Goal: Task Accomplishment & Management: Complete application form

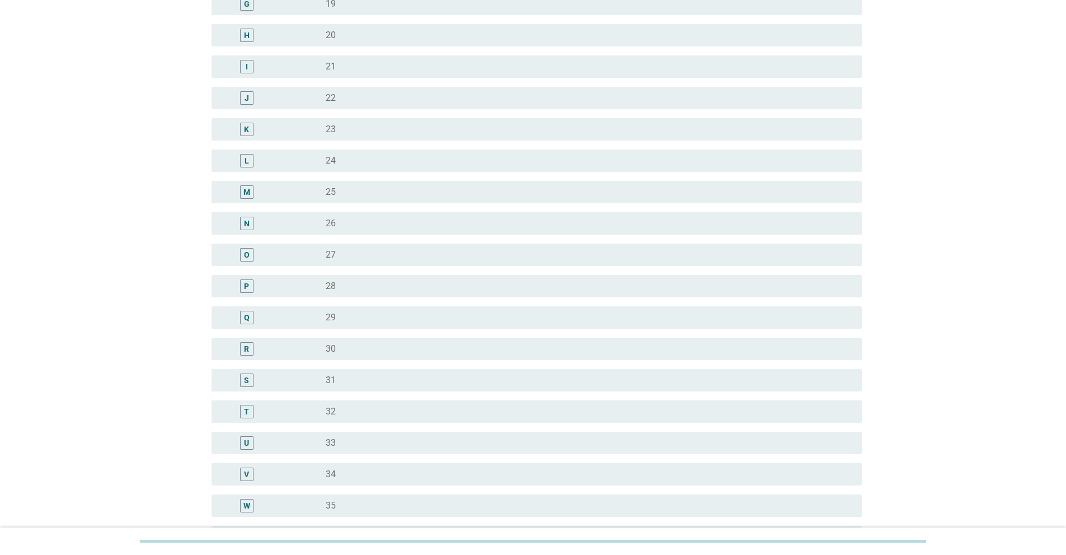
scroll to position [336, 0]
click at [336, 409] on div "radio_button_unchecked 32" at bounding box center [585, 407] width 518 height 11
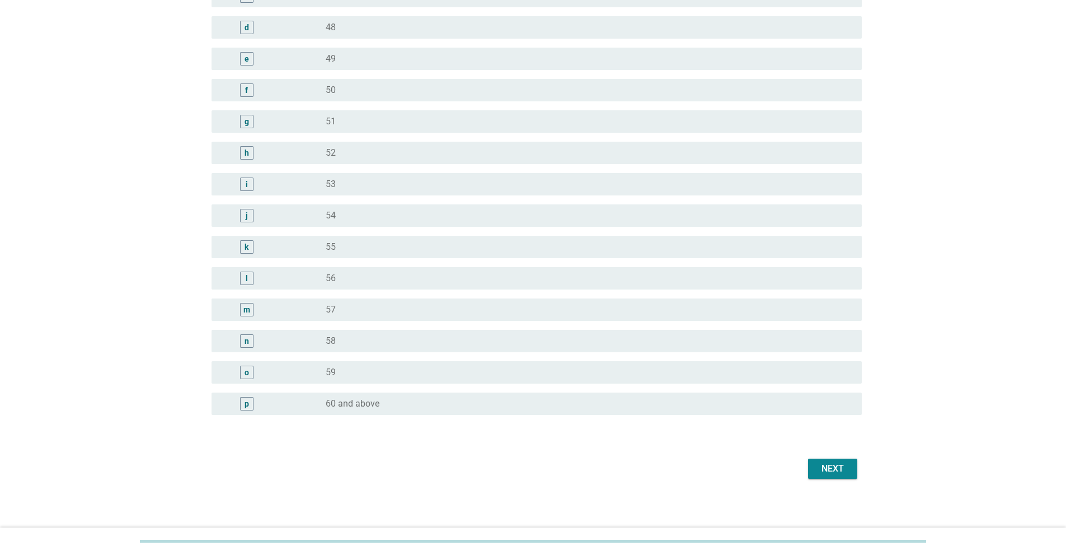
scroll to position [1222, 0]
click at [835, 460] on div "Next" at bounding box center [832, 464] width 31 height 13
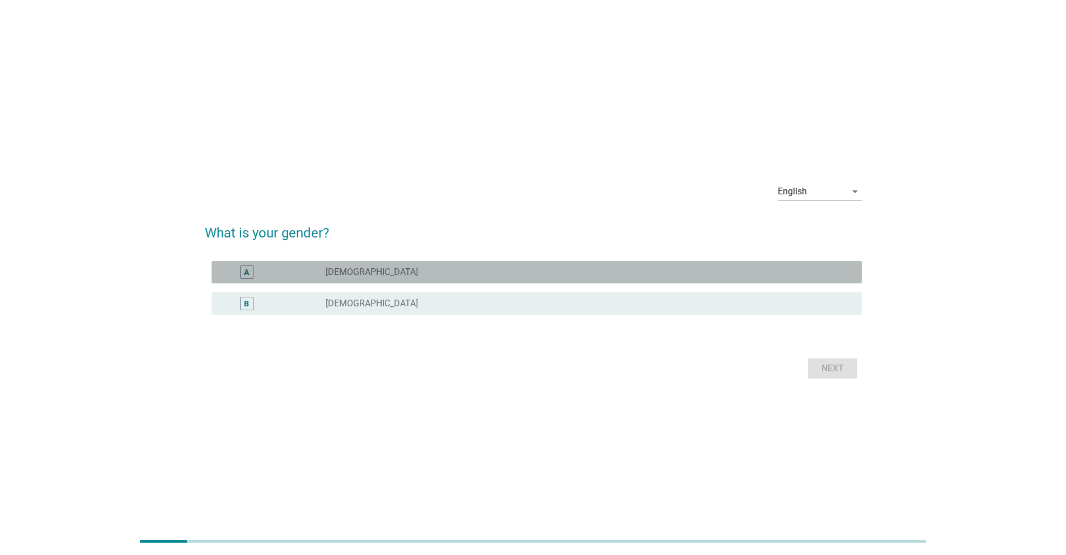
click at [600, 275] on div "radio_button_unchecked [DEMOGRAPHIC_DATA]" at bounding box center [585, 271] width 518 height 11
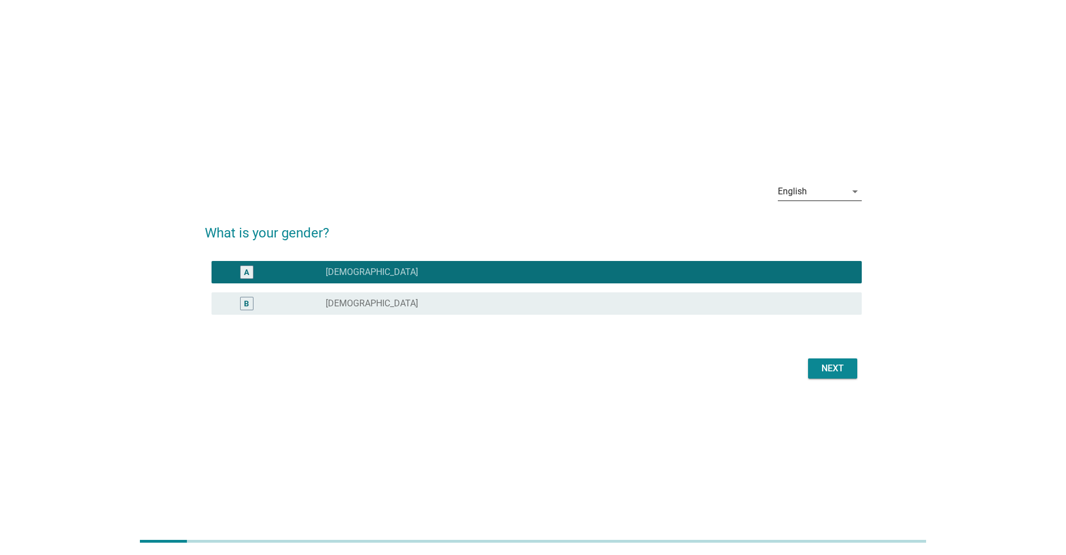
click at [848, 195] on icon "arrow_drop_down" at bounding box center [854, 191] width 13 height 13
click at [839, 234] on div "中文（简体）" at bounding box center [819, 227] width 66 height 27
click at [846, 375] on button "下" at bounding box center [832, 368] width 49 height 20
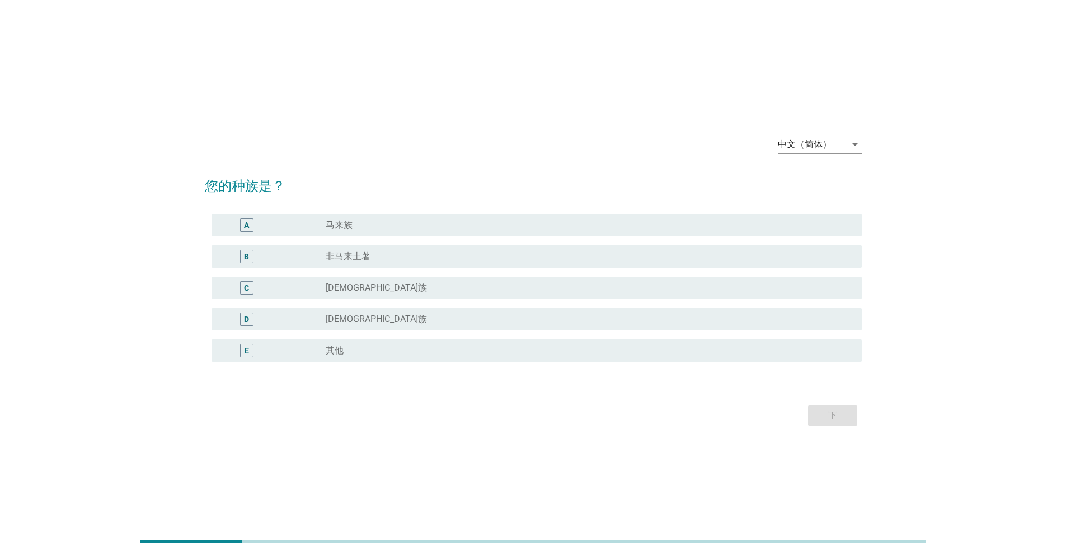
click at [567, 282] on div "radio_button_unchecked [DEMOGRAPHIC_DATA]族" at bounding box center [585, 287] width 518 height 11
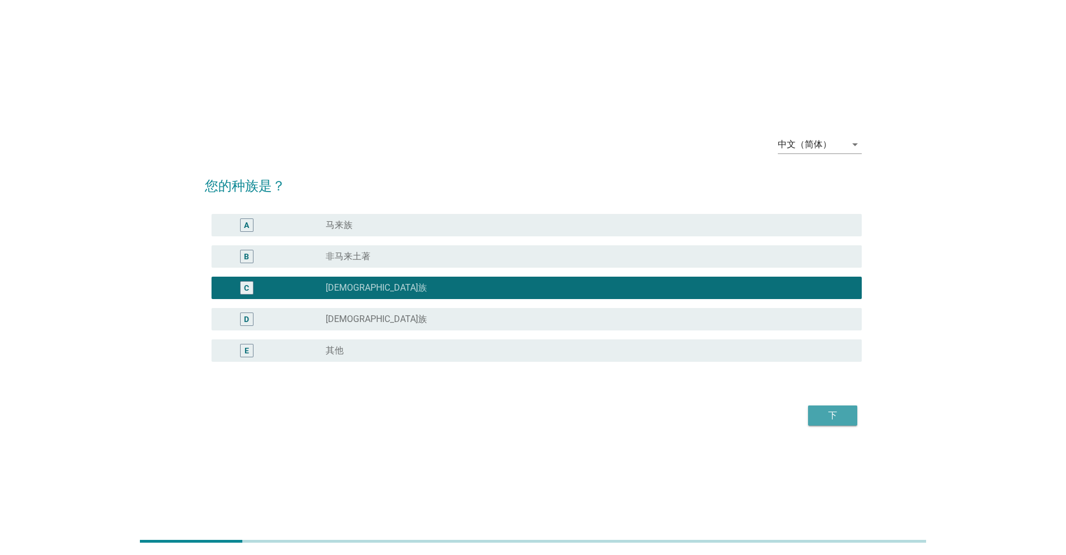
click at [850, 414] on button "下" at bounding box center [832, 415] width 49 height 20
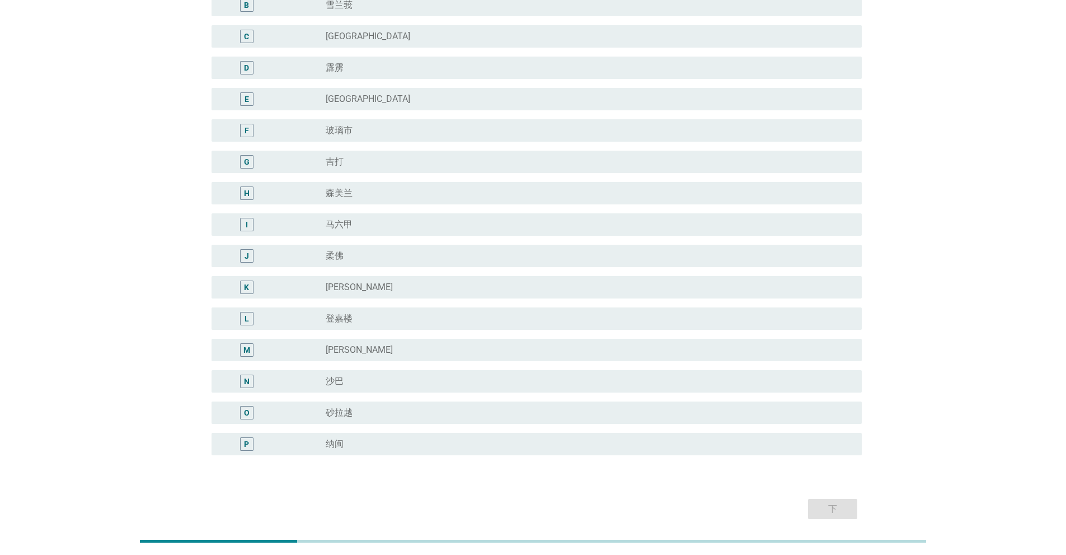
scroll to position [219, 0]
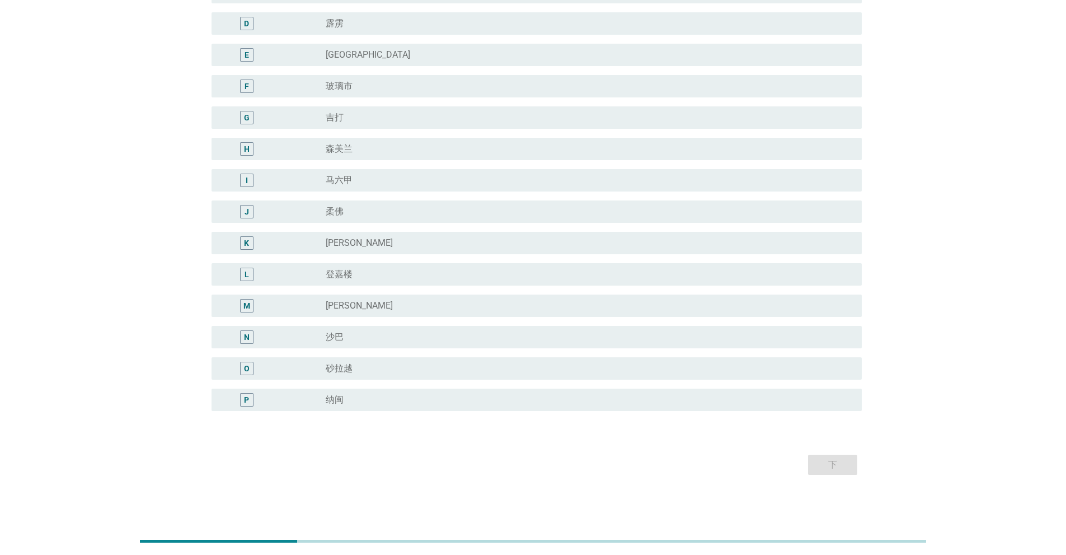
click at [647, 206] on div "radio_button_unchecked 柔佛" at bounding box center [585, 211] width 518 height 11
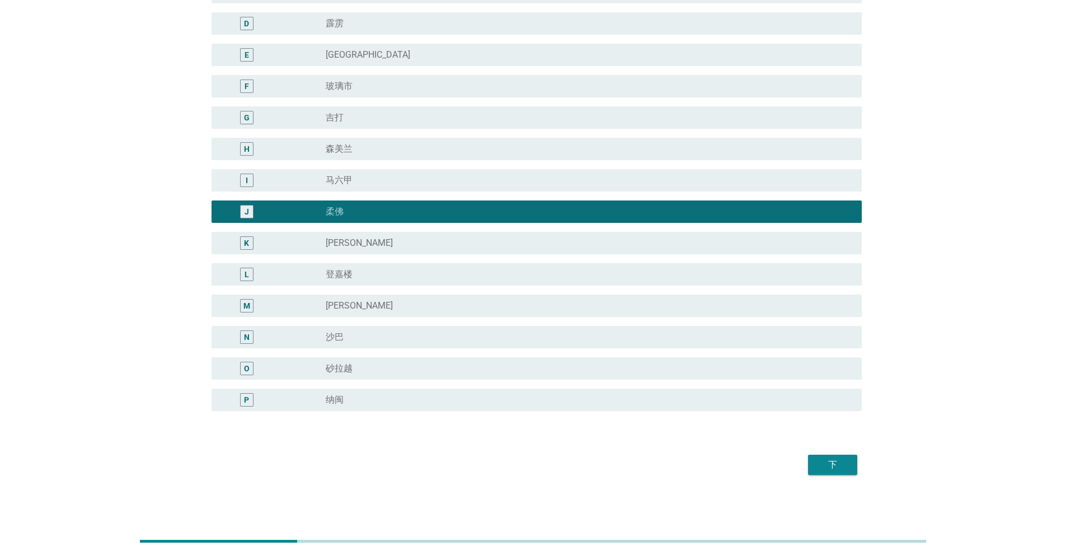
click at [852, 469] on button "下" at bounding box center [832, 464] width 49 height 20
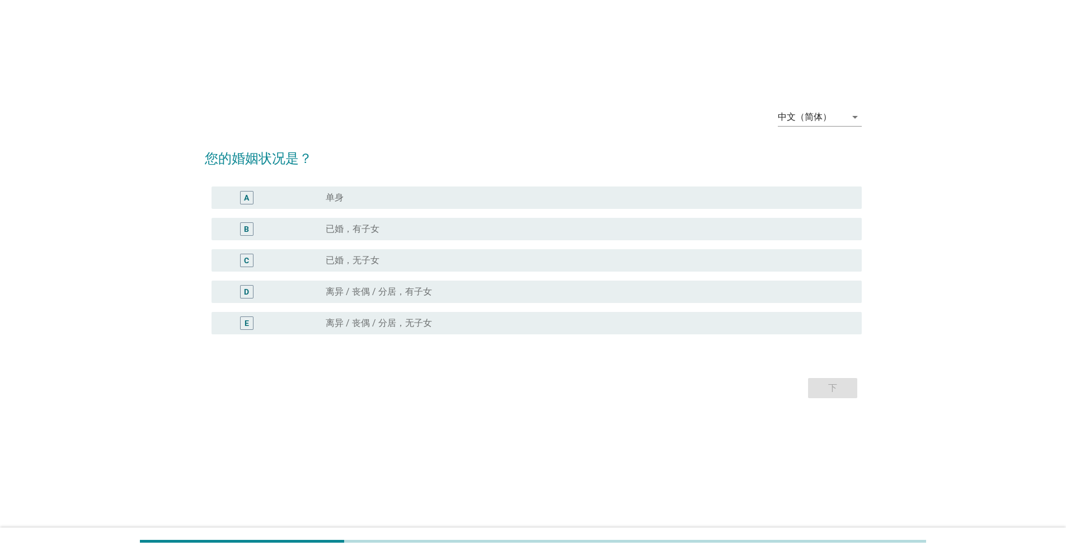
scroll to position [0, 0]
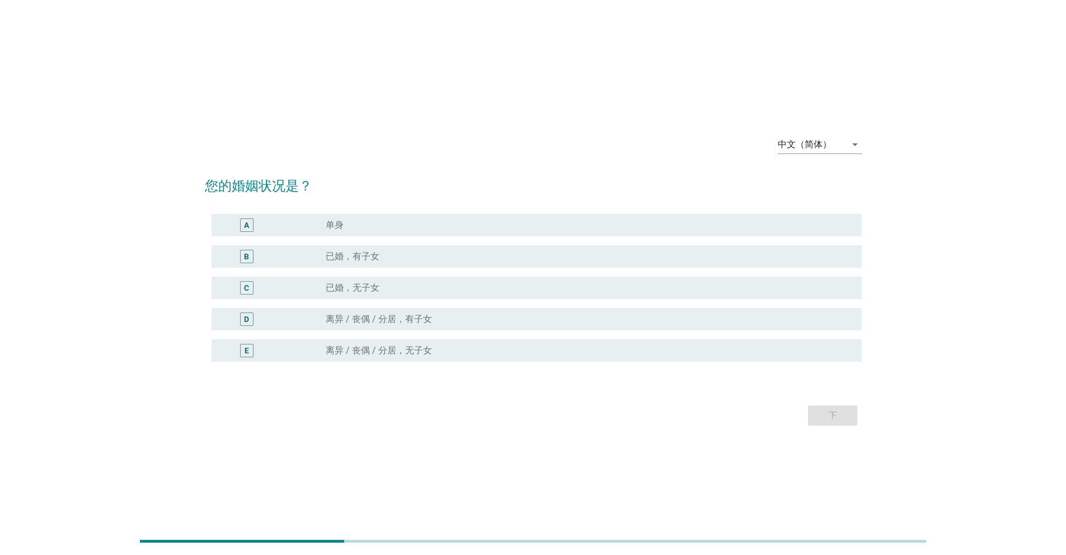
drag, startPoint x: 691, startPoint y: 219, endPoint x: 696, endPoint y: 225, distance: 8.3
click at [692, 220] on div "radio_button_unchecked 单身" at bounding box center [585, 224] width 518 height 11
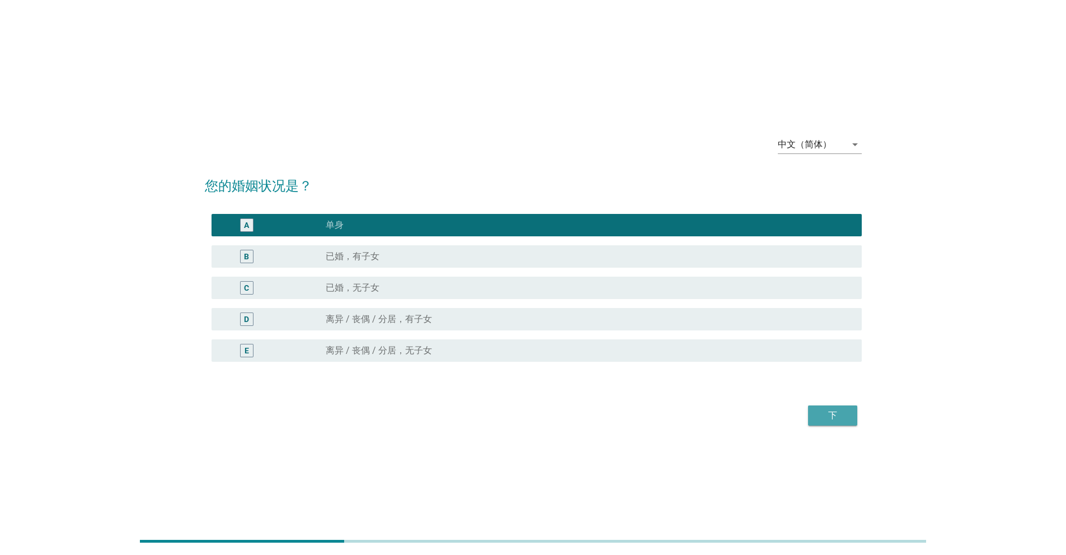
click at [852, 417] on button "下" at bounding box center [832, 415] width 49 height 20
